Goal: Check status: Check status

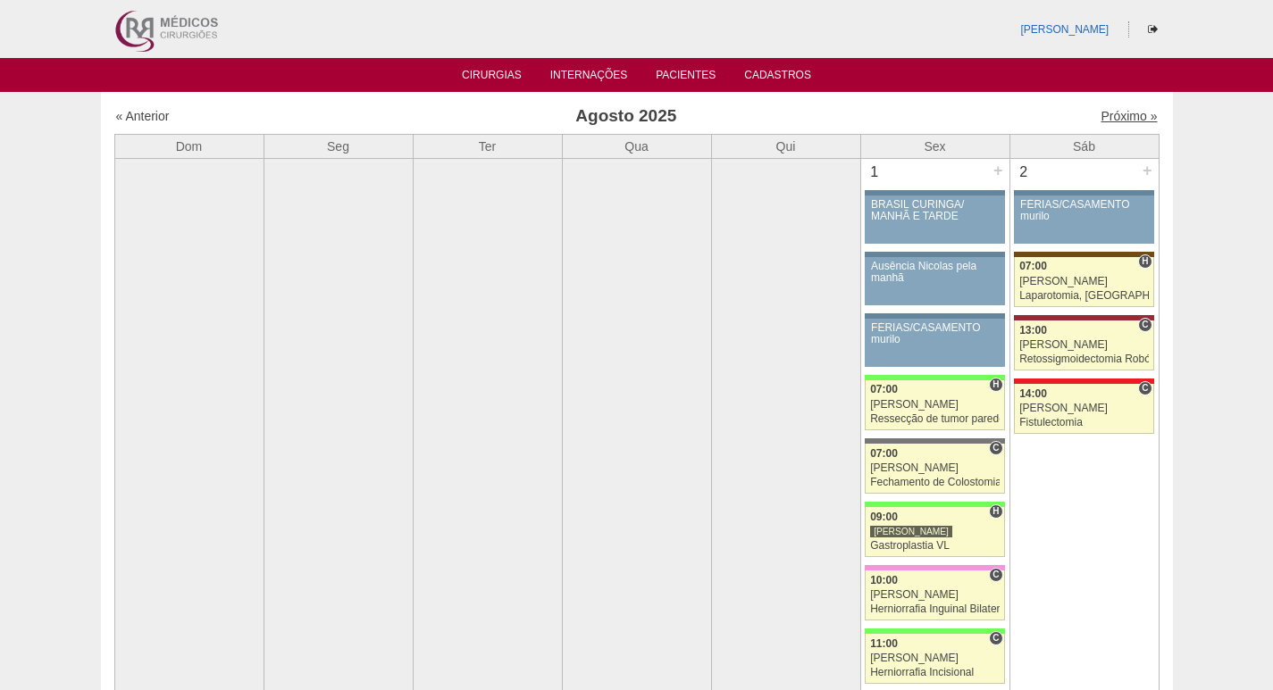
click at [1108, 116] on link "Próximo »" at bounding box center [1128, 116] width 56 height 14
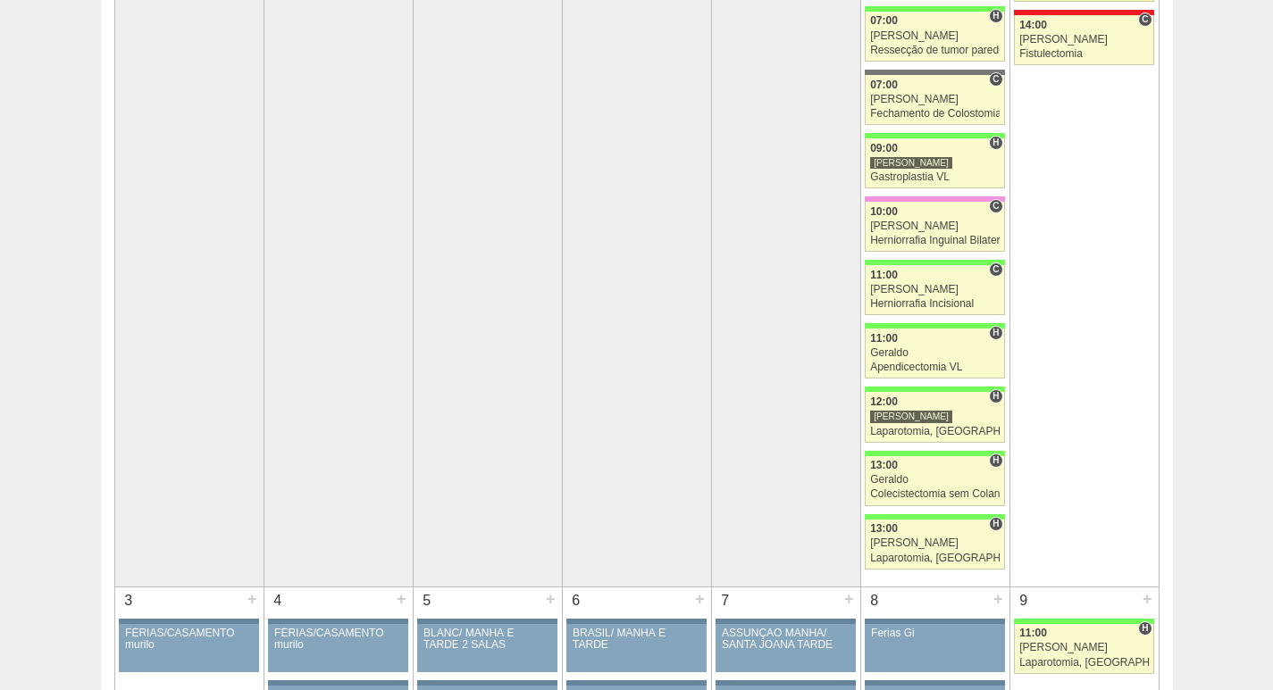
scroll to position [588, 0]
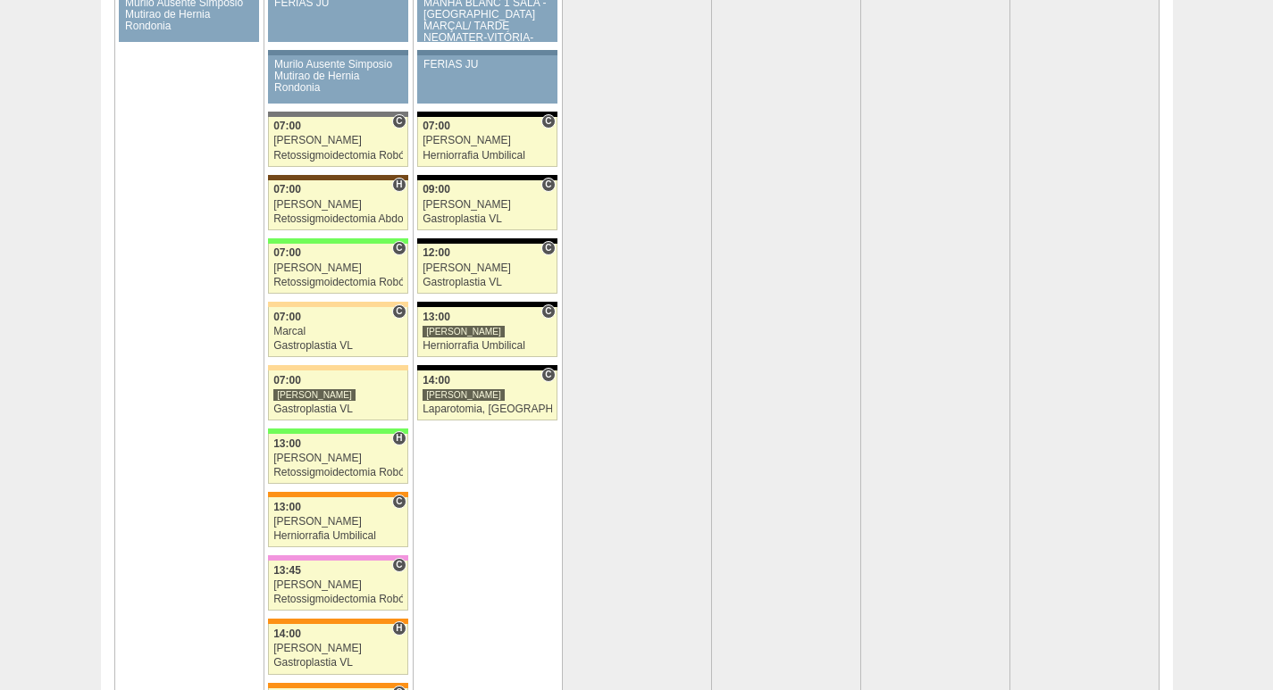
scroll to position [3662, 0]
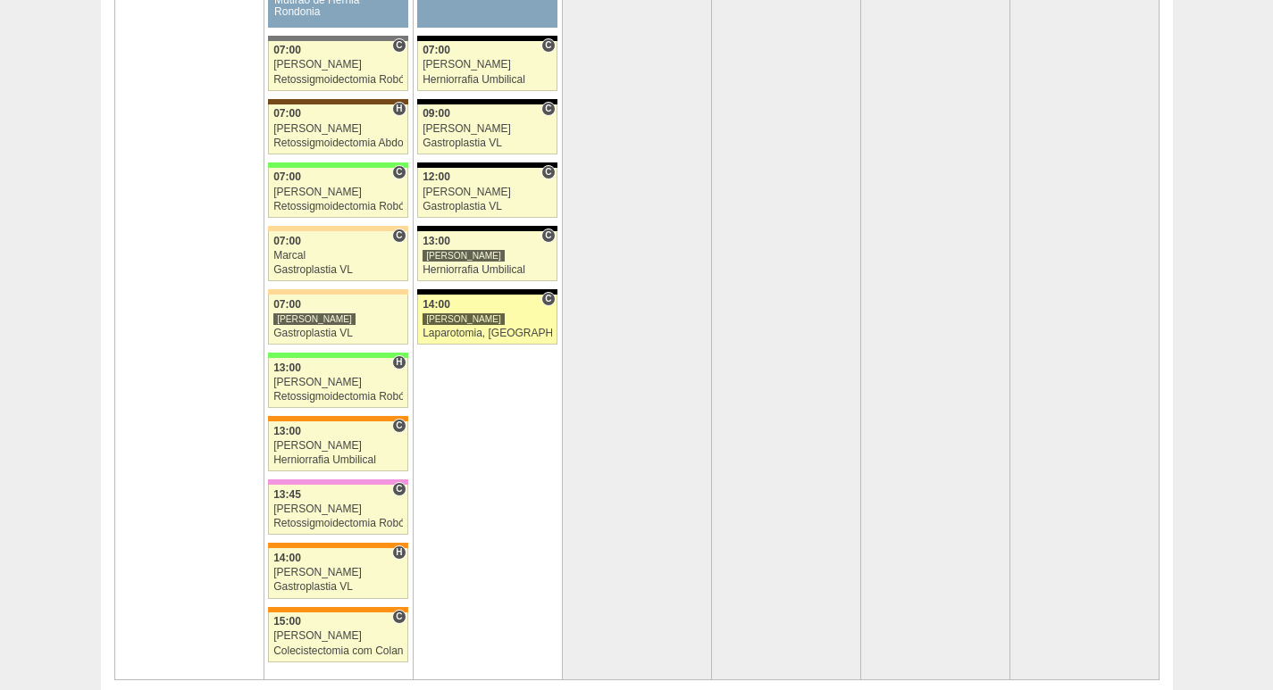
click at [480, 321] on div "[PERSON_NAME]" at bounding box center [486, 319] width 129 height 12
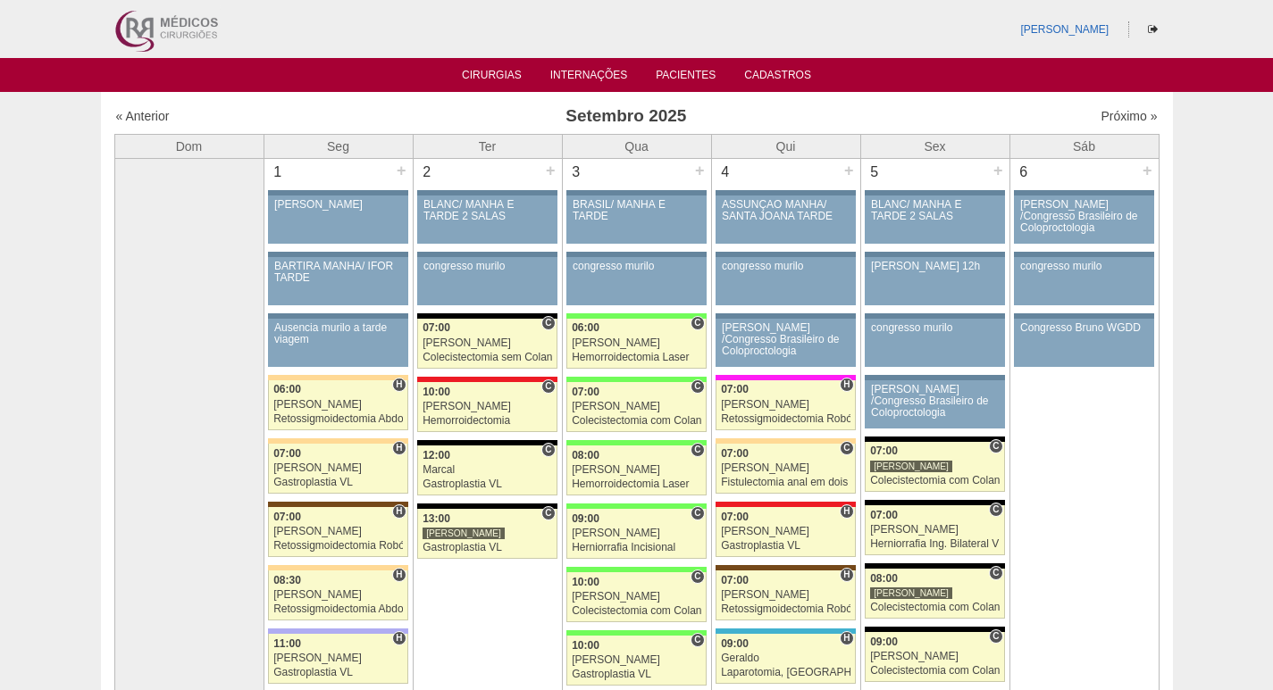
scroll to position [3662, 0]
